Goal: Information Seeking & Learning: Learn about a topic

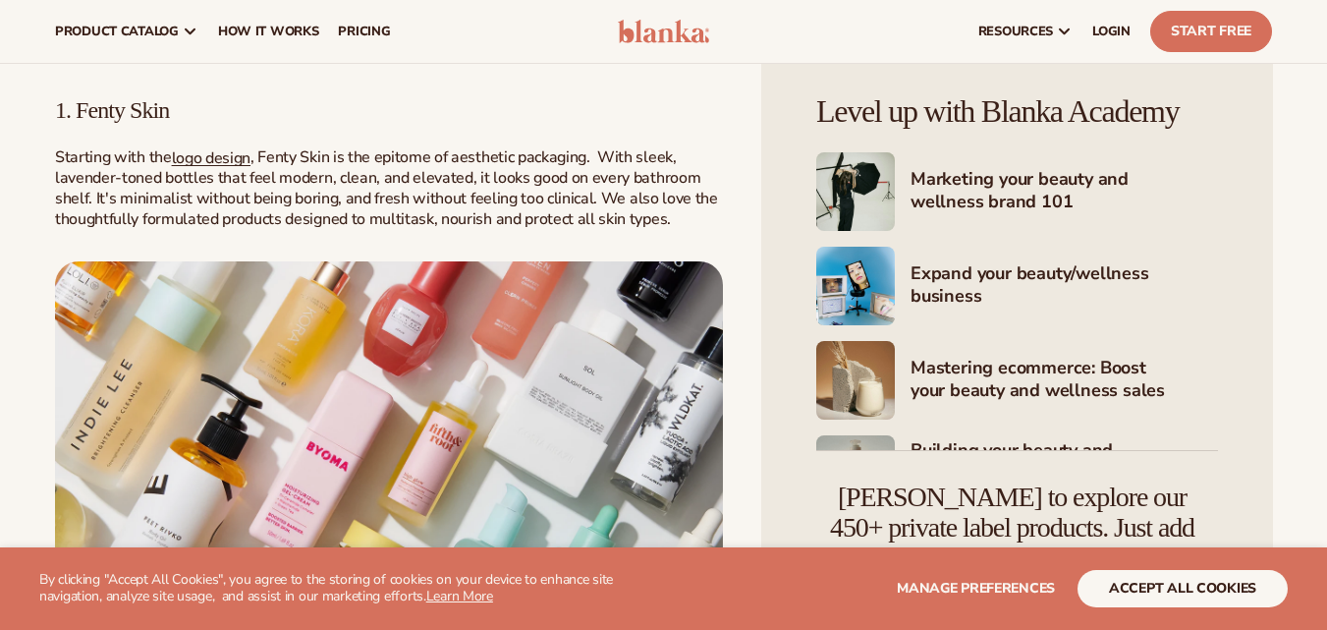
scroll to position [943, 0]
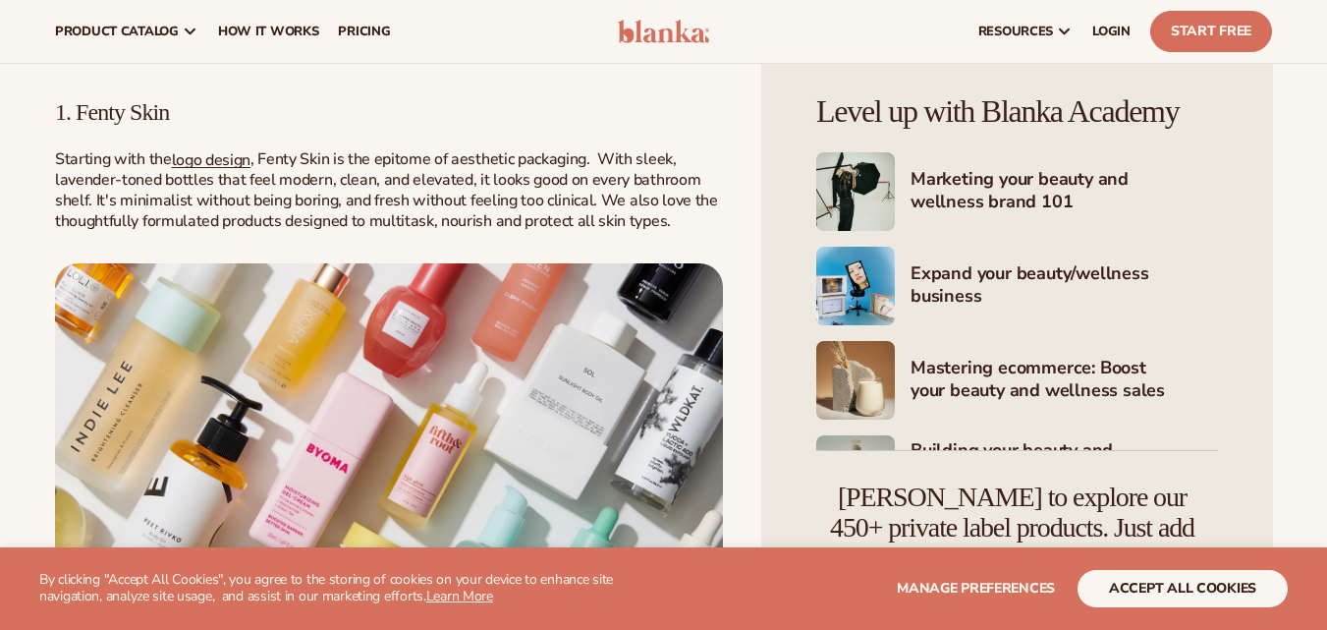
click at [92, 125] on span "1. Fenty Skin" at bounding box center [112, 112] width 114 height 26
click at [484, 226] on span ", Fenty Skin is the epitome of aesthetic packaging. With sleek, lavender-toned …" at bounding box center [386, 189] width 663 height 83
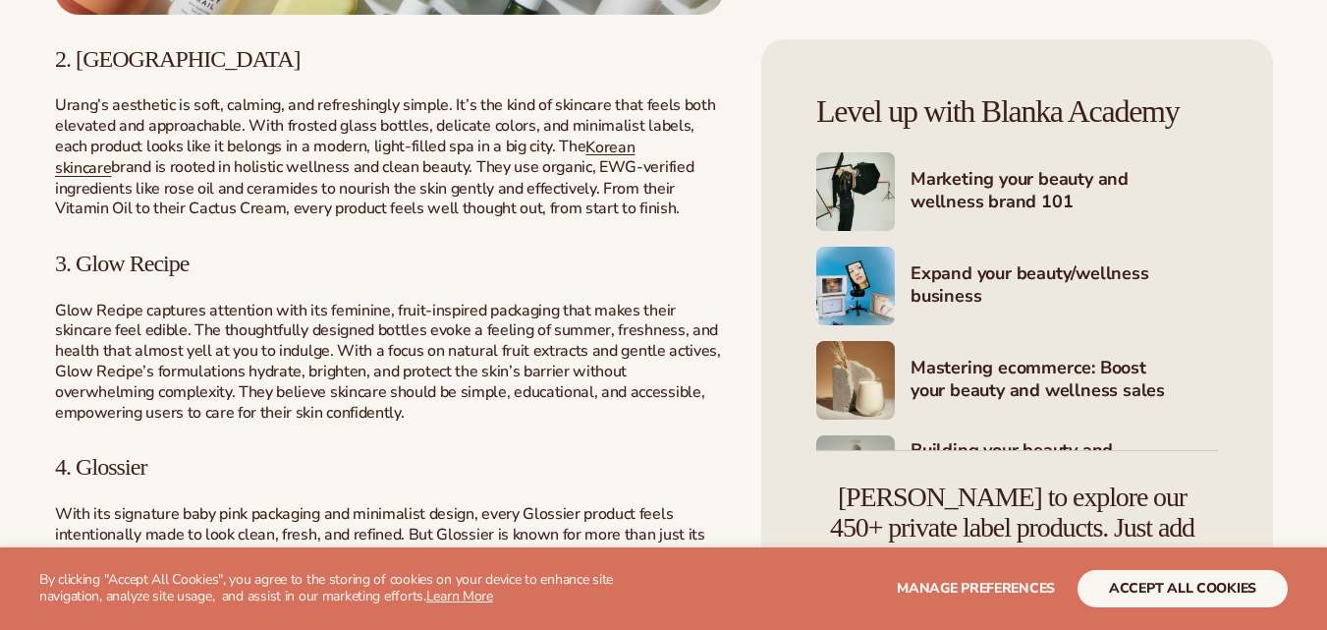
scroll to position [1611, 0]
click at [602, 177] on link "Korean skincare" at bounding box center [345, 155] width 580 height 43
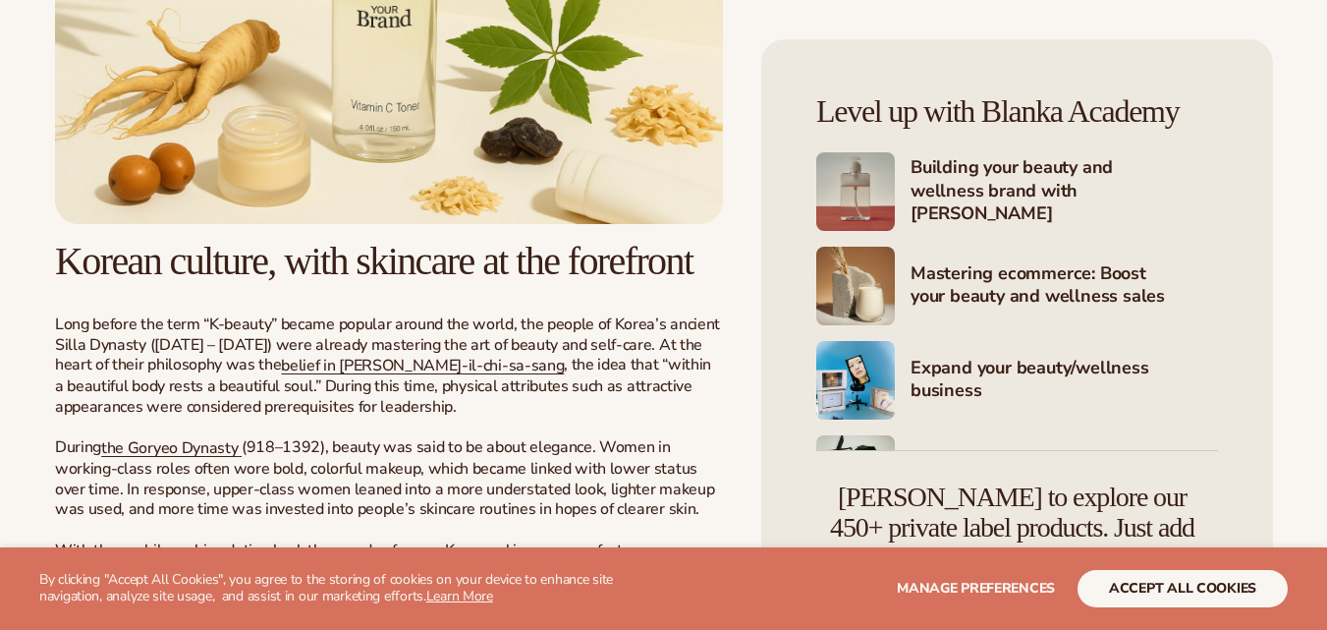
scroll to position [1650, 0]
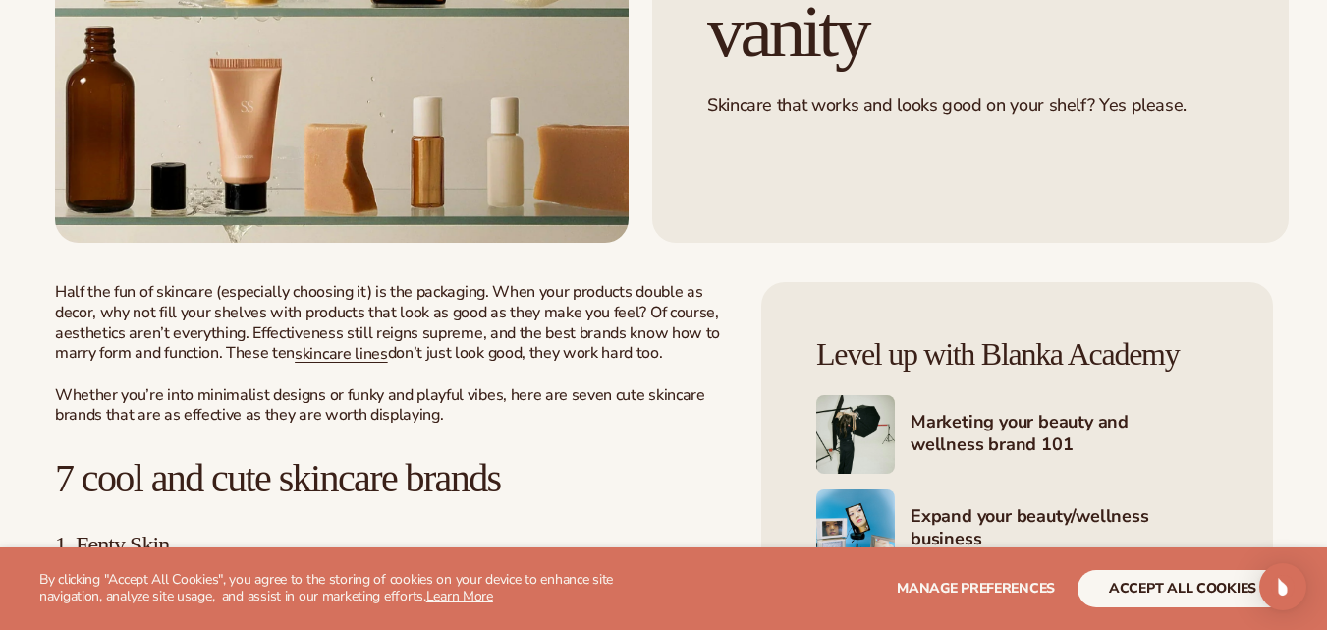
scroll to position [1061, 0]
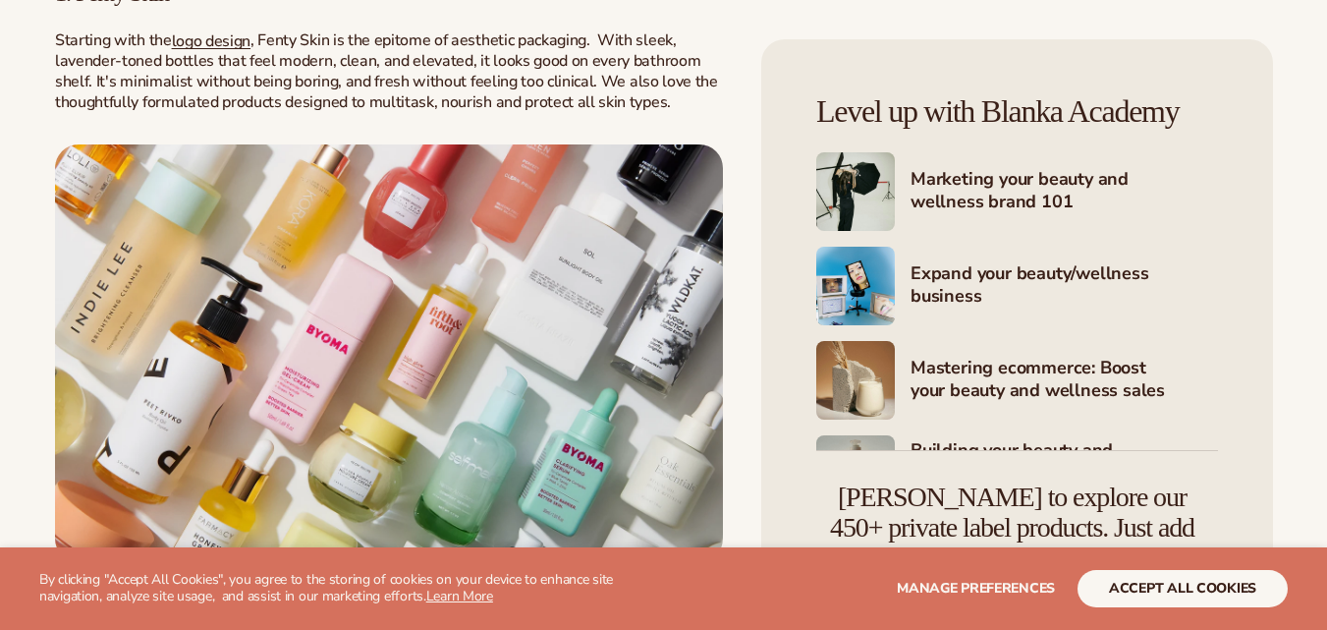
scroll to position [1062, 0]
click at [1147, 582] on button "accept all cookies" at bounding box center [1182, 588] width 210 height 37
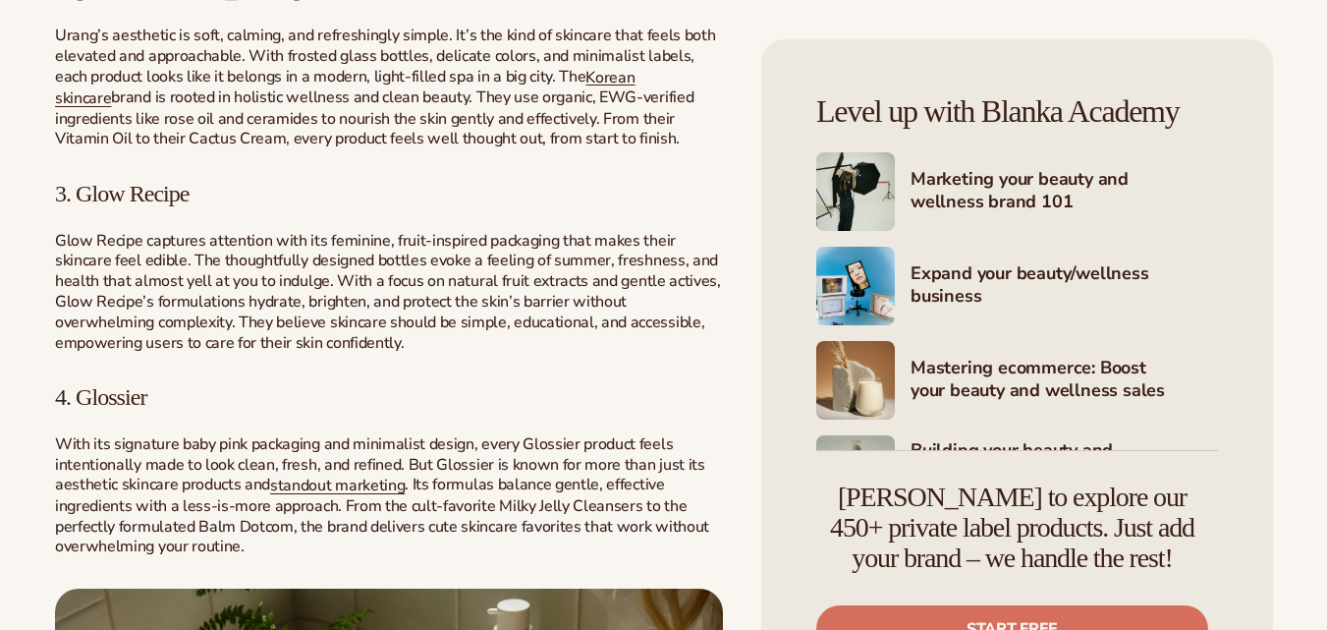
scroll to position [1690, 0]
